Goal: Navigation & Orientation: Go to known website

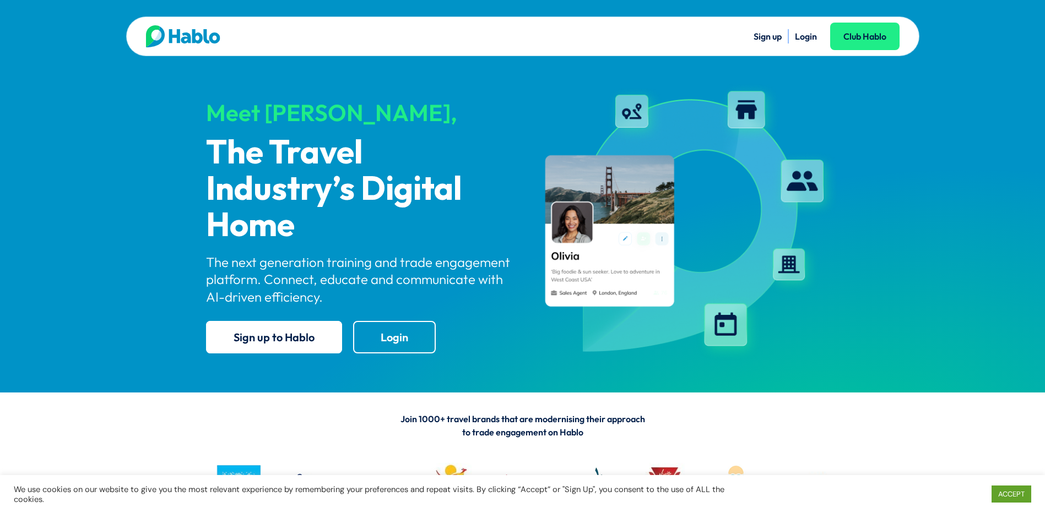
click at [805, 45] on div "Sign up Login Club Hablo" at bounding box center [711, 36] width 377 height 22
click at [805, 42] on li "Login" at bounding box center [806, 36] width 22 height 14
click at [806, 37] on link "Login" at bounding box center [806, 36] width 22 height 11
click at [804, 34] on link "Login" at bounding box center [806, 36] width 22 height 11
click at [811, 36] on link "Login" at bounding box center [806, 36] width 22 height 11
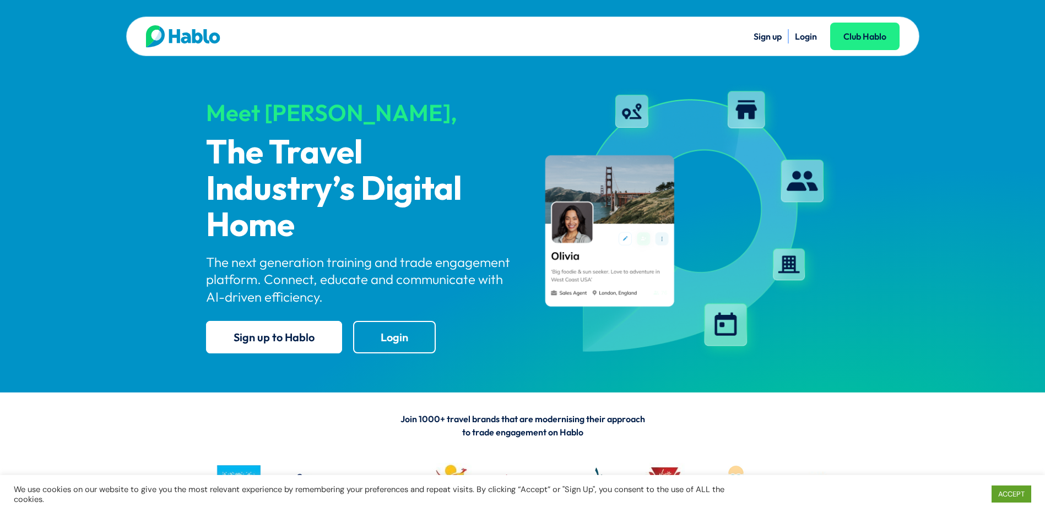
click at [804, 41] on link "Login" at bounding box center [806, 36] width 22 height 11
click at [797, 35] on link "Login" at bounding box center [806, 36] width 22 height 11
